Goal: Task Accomplishment & Management: Manage account settings

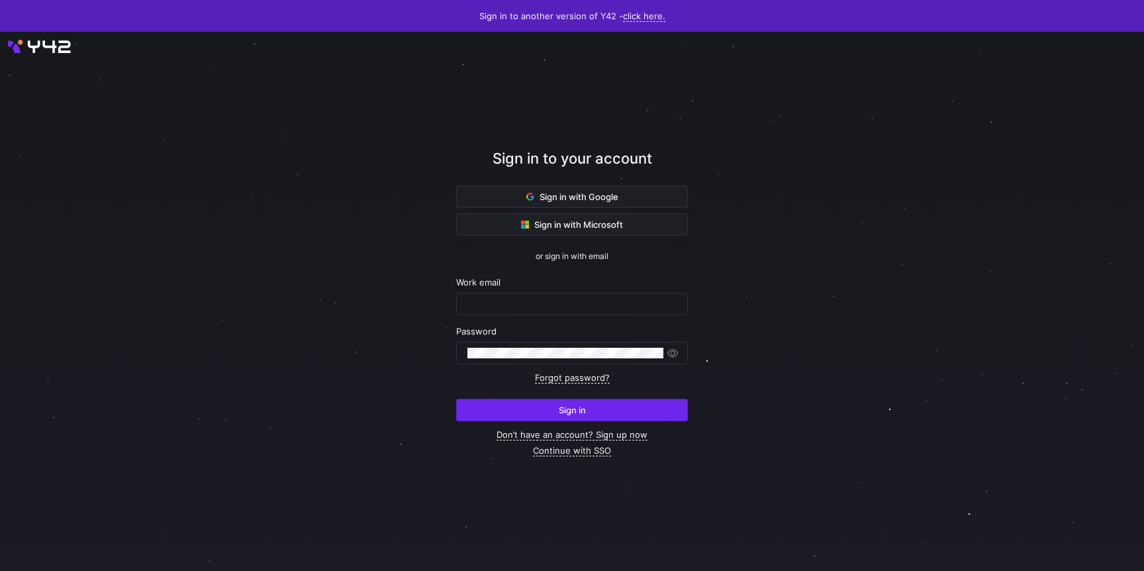
type input "monica.alvarezvicente@databricks.com"
click at [565, 415] on span "submit" at bounding box center [572, 409] width 230 height 21
